Goal: Information Seeking & Learning: Understand process/instructions

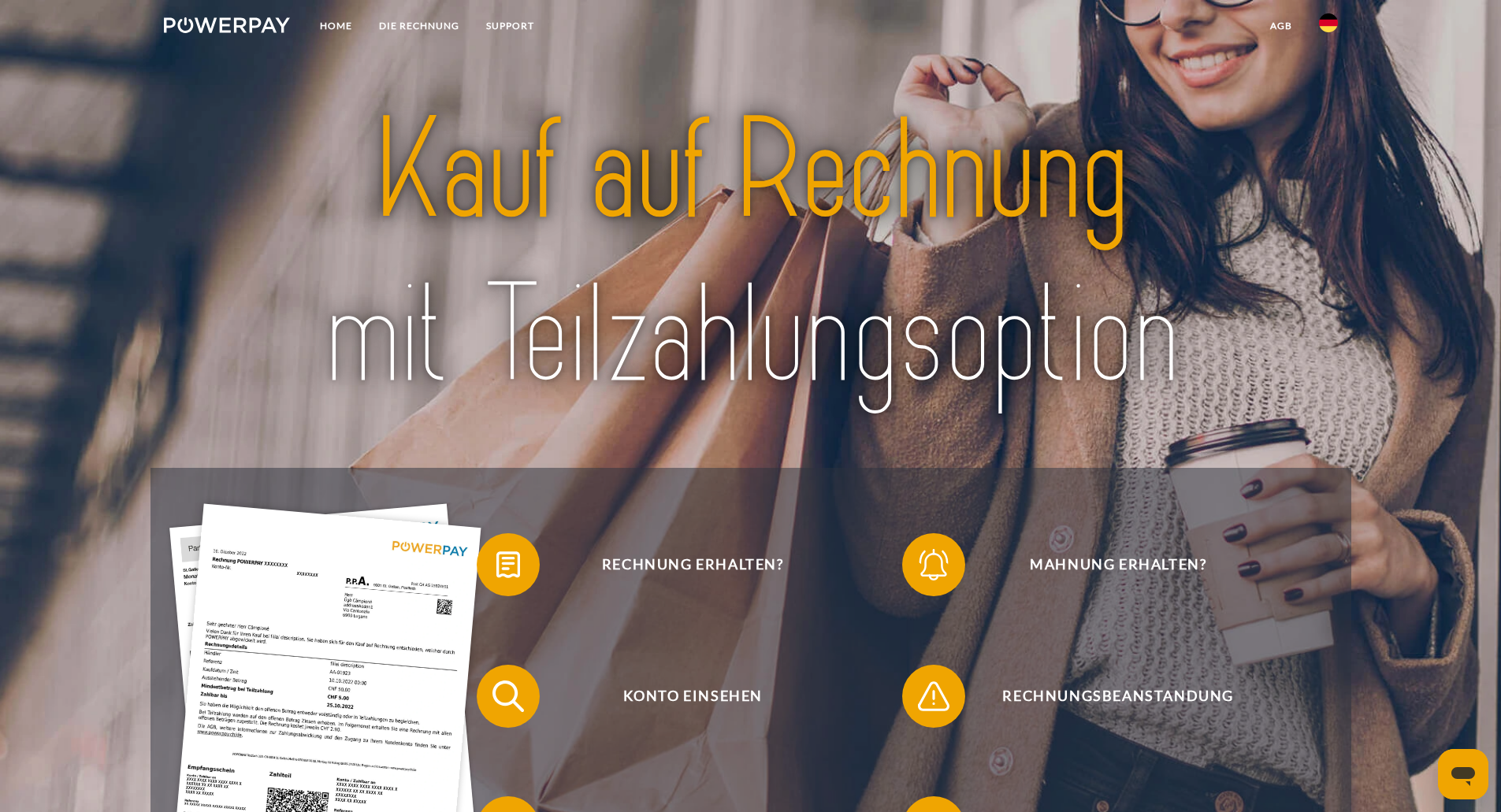
click at [1325, 22] on img at bounding box center [1328, 23] width 19 height 19
click at [1328, 74] on img at bounding box center [1328, 73] width 19 height 19
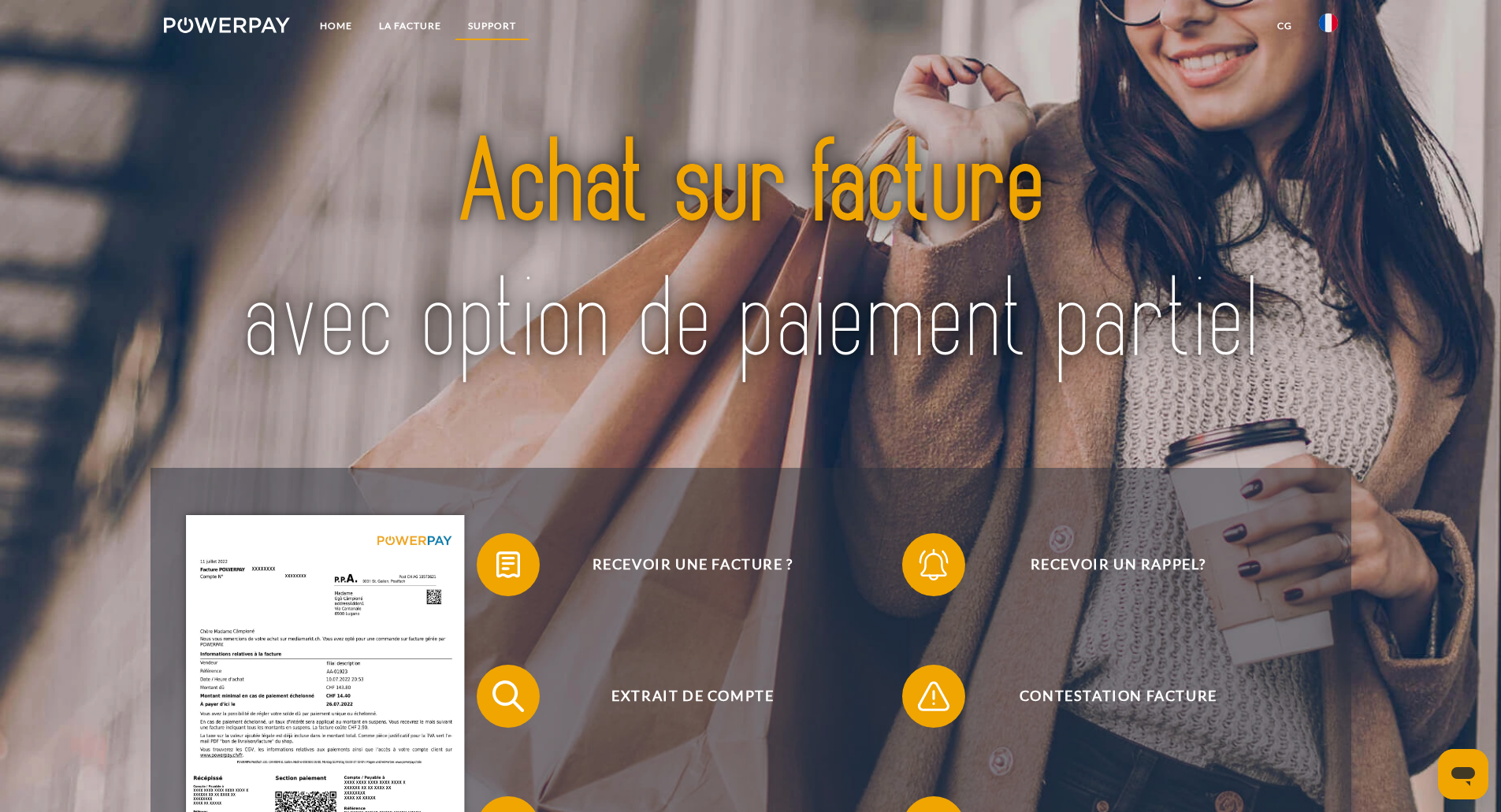
click at [491, 26] on link "Support" at bounding box center [492, 26] width 75 height 28
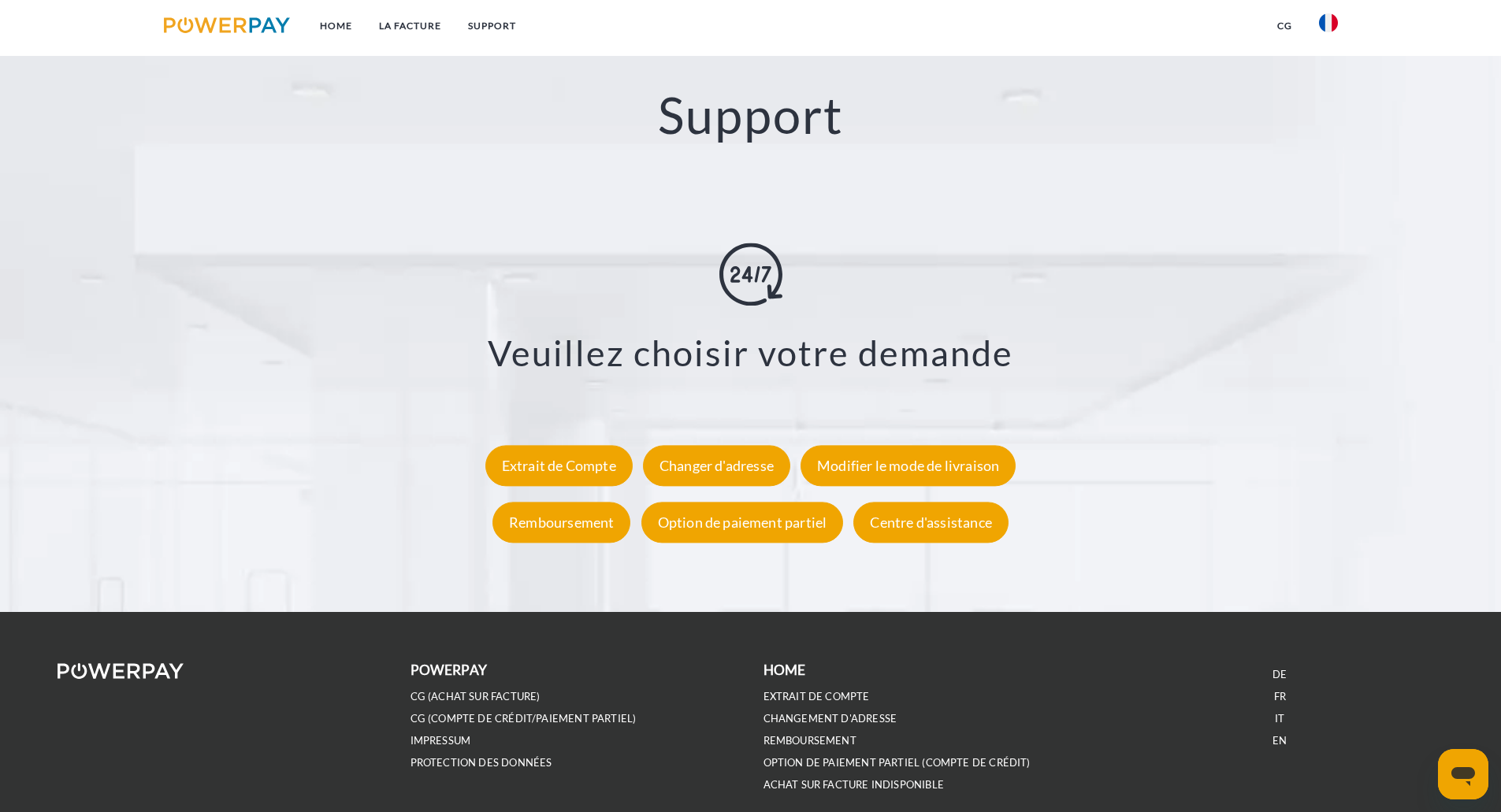
scroll to position [2782, 0]
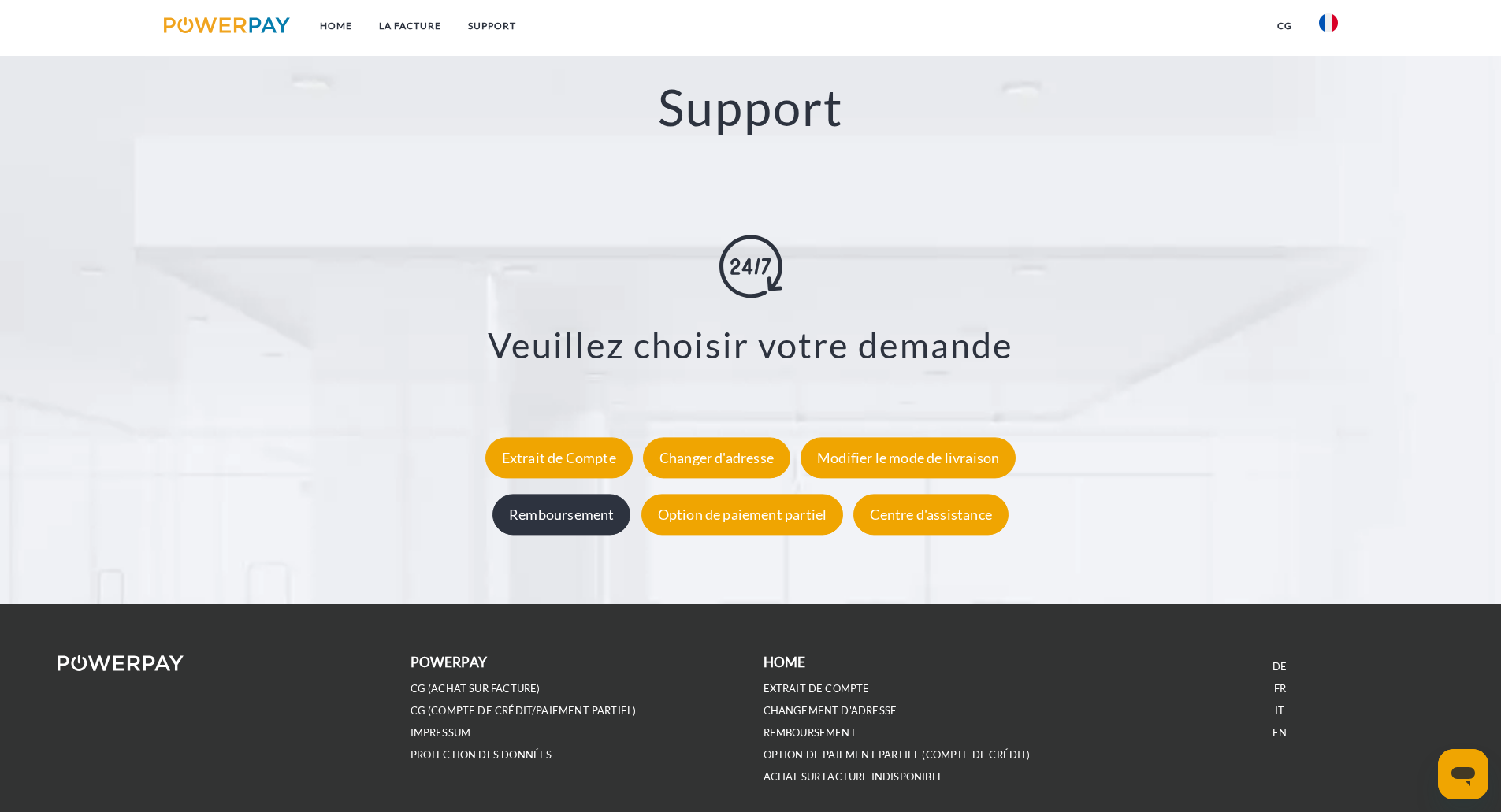
click at [580, 512] on div "Remboursement" at bounding box center [560, 514] width 138 height 41
